Goal: Task Accomplishment & Management: Manage account settings

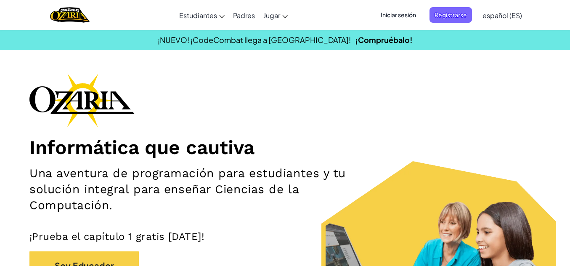
click at [394, 13] on font "Iniciar sesión" at bounding box center [398, 15] width 35 height 8
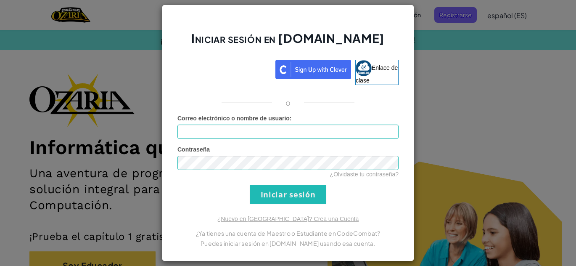
click at [272, 134] on input "Correo electrónico o nombre de usuario :" at bounding box center [287, 132] width 221 height 14
click at [265, 130] on input "Correo electrónico o nombre de usuario :" at bounding box center [287, 132] width 221 height 14
type input "[EMAIL_ADDRESS][DOMAIN_NAME]"
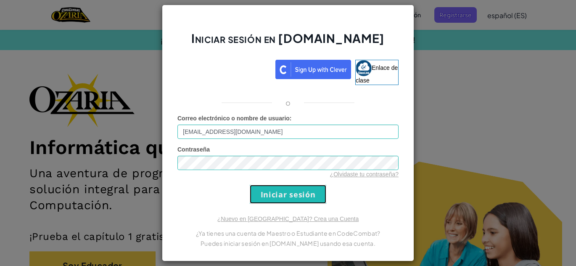
click at [262, 189] on input "Iniciar sesión" at bounding box center [288, 194] width 77 height 19
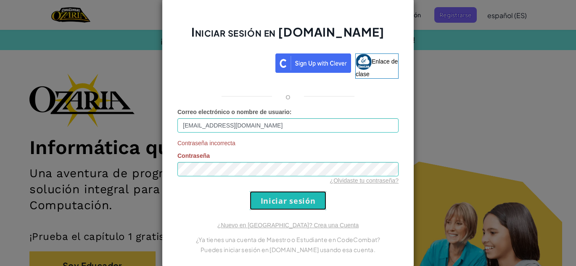
click at [282, 205] on input "Iniciar sesión" at bounding box center [288, 200] width 77 height 19
